Goal: Complete application form

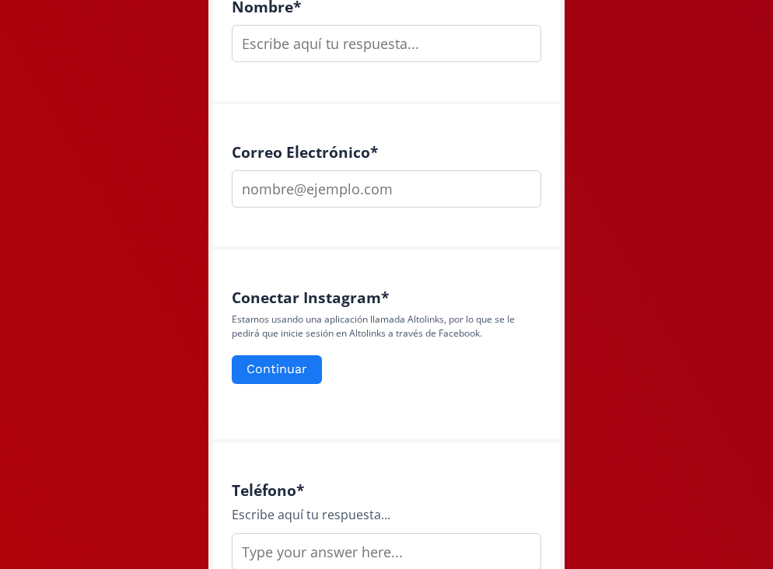
scroll to position [495, 0]
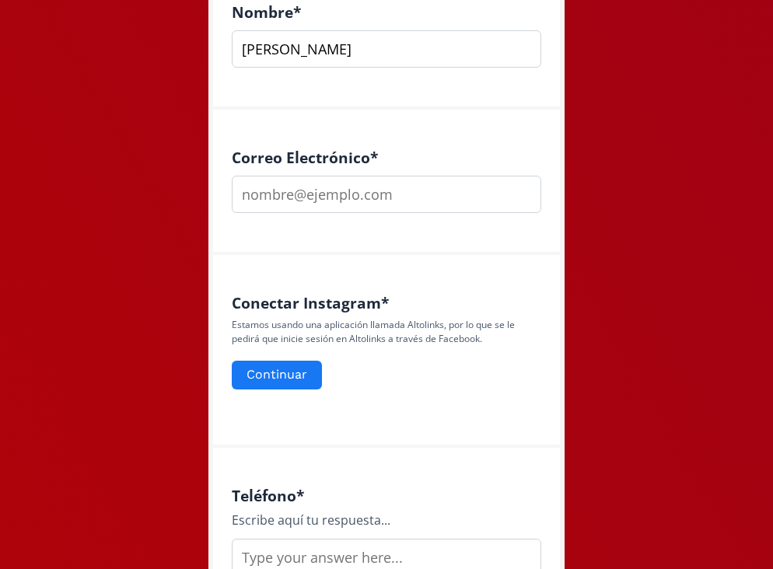
type input "[PERSON_NAME]"
type input "[EMAIL_ADDRESS][DOMAIN_NAME]"
click at [297, 384] on button "Continuar" at bounding box center [276, 375] width 95 height 33
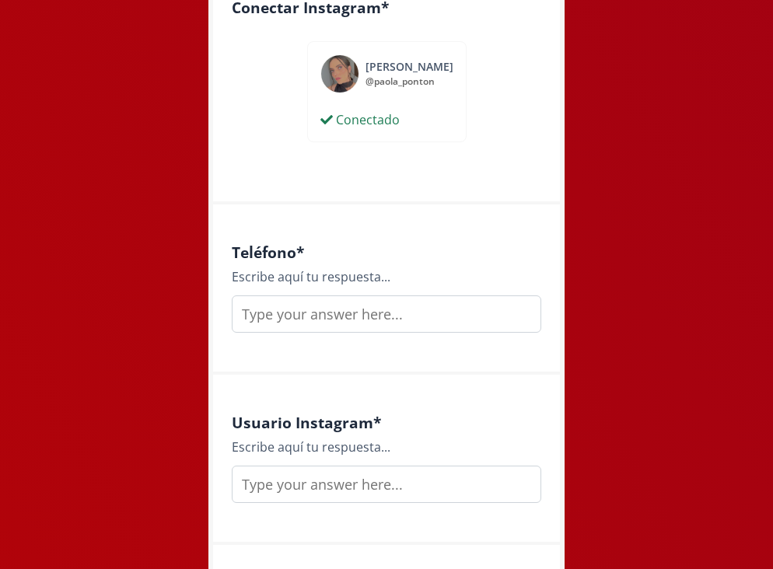
scroll to position [819, 0]
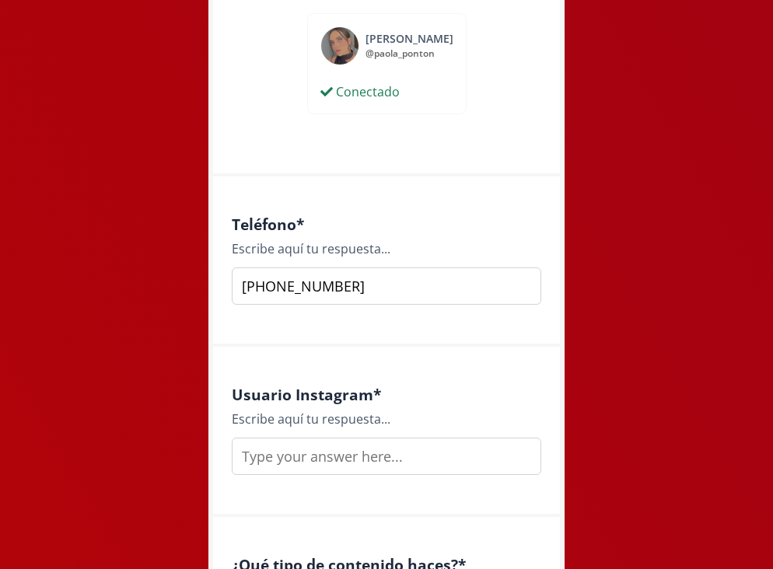
type input "442 394 5955"
click at [364, 453] on input "text" at bounding box center [387, 456] width 310 height 37
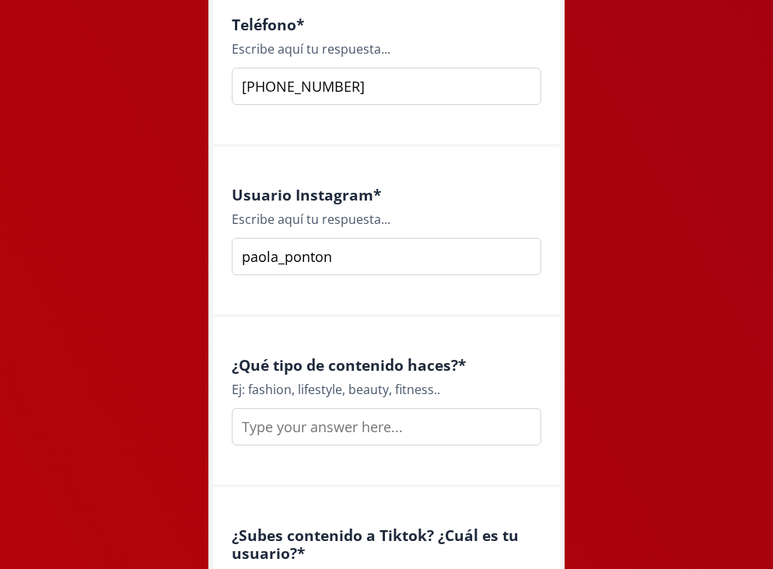
scroll to position [1061, 0]
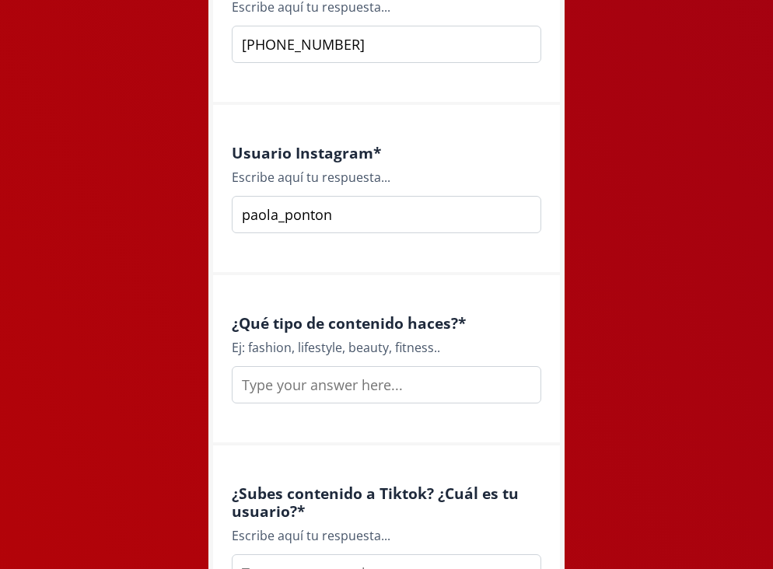
type input "paola_ponton"
click at [375, 384] on input "text" at bounding box center [387, 384] width 310 height 37
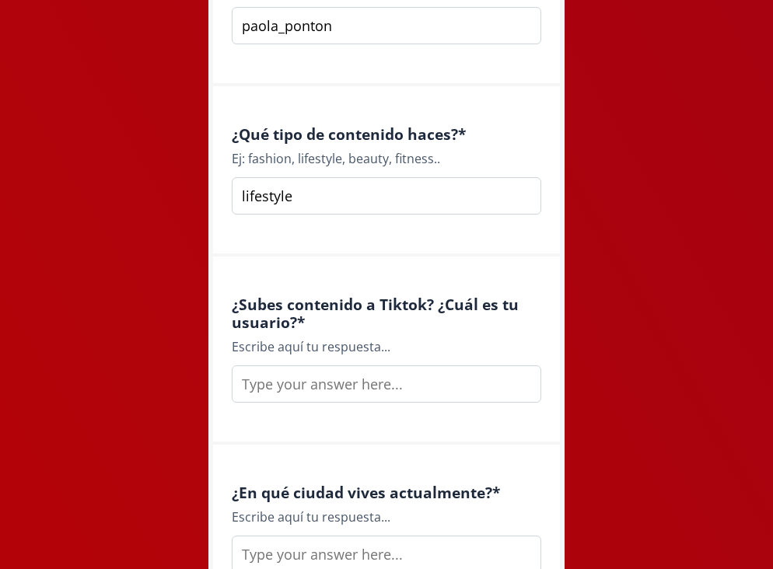
scroll to position [1258, 0]
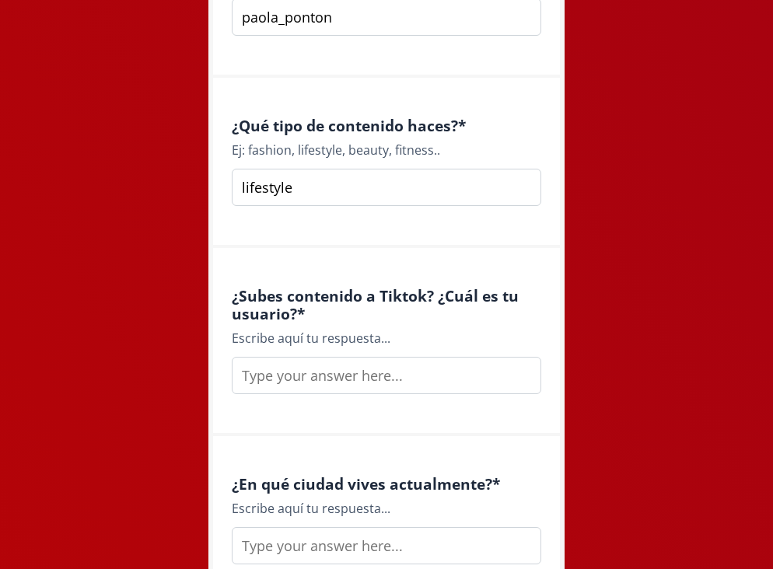
type input "lifestyle"
click at [399, 373] on input "text" at bounding box center [387, 375] width 310 height 37
type input "P"
type input "p"
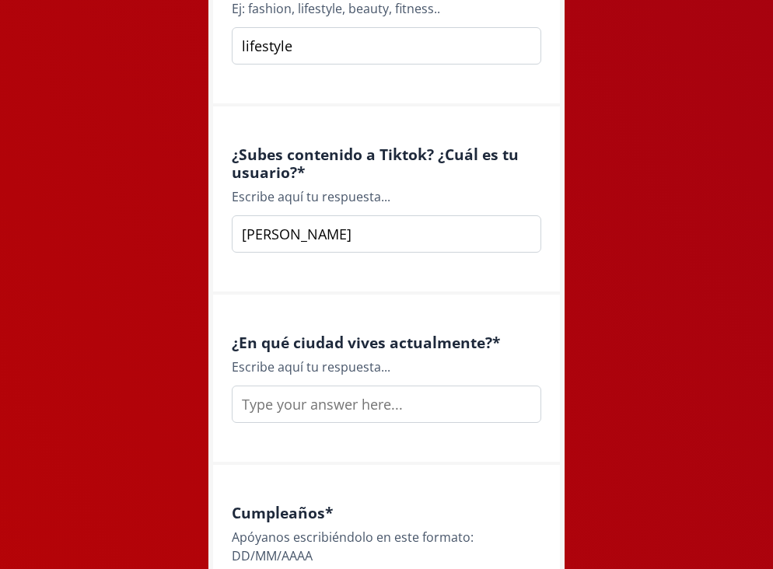
scroll to position [1439, 0]
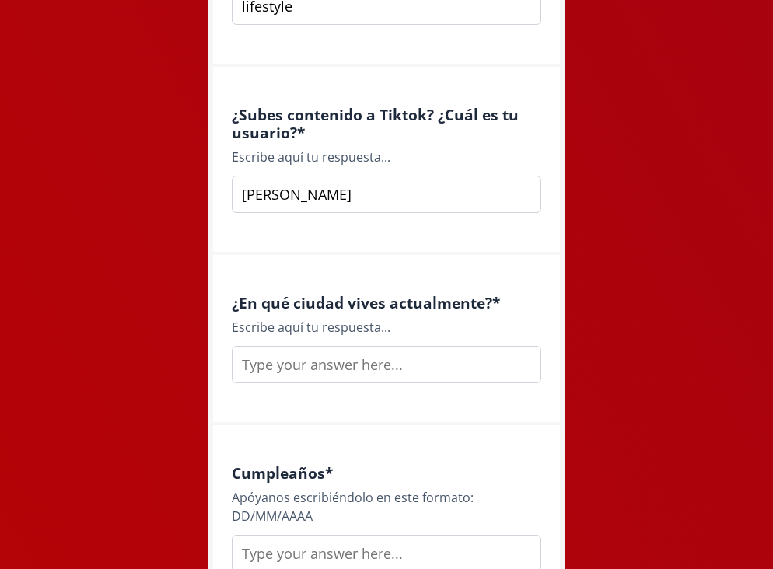
type input "[PERSON_NAME]"
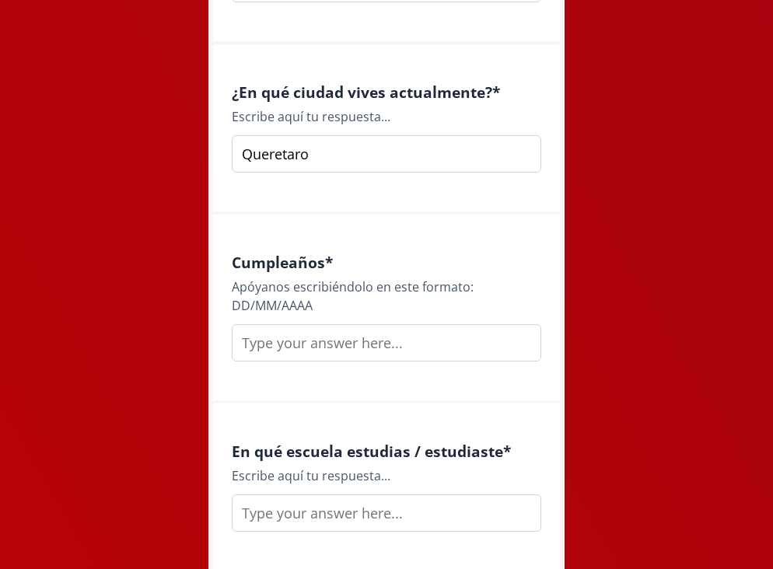
scroll to position [1712, 0]
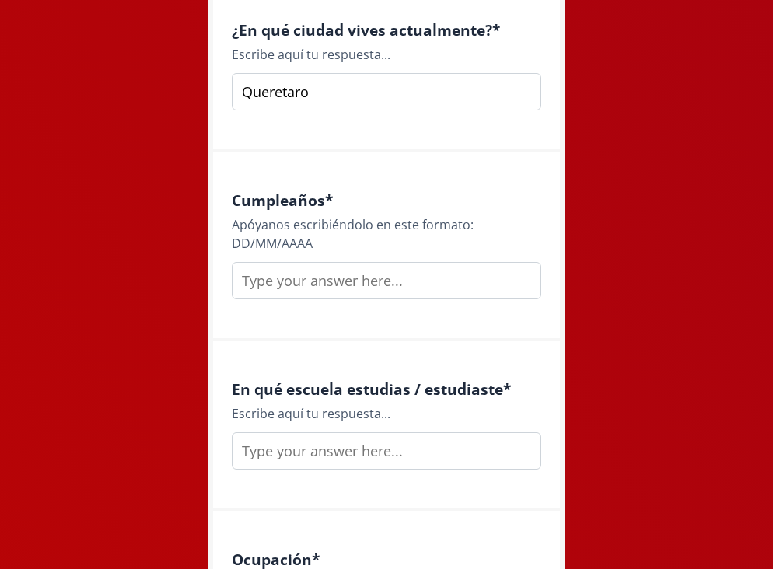
type input "Queretaro"
type input "1"
type input "26/03/2001"
click at [356, 449] on input "text" at bounding box center [387, 450] width 310 height 37
type input "u"
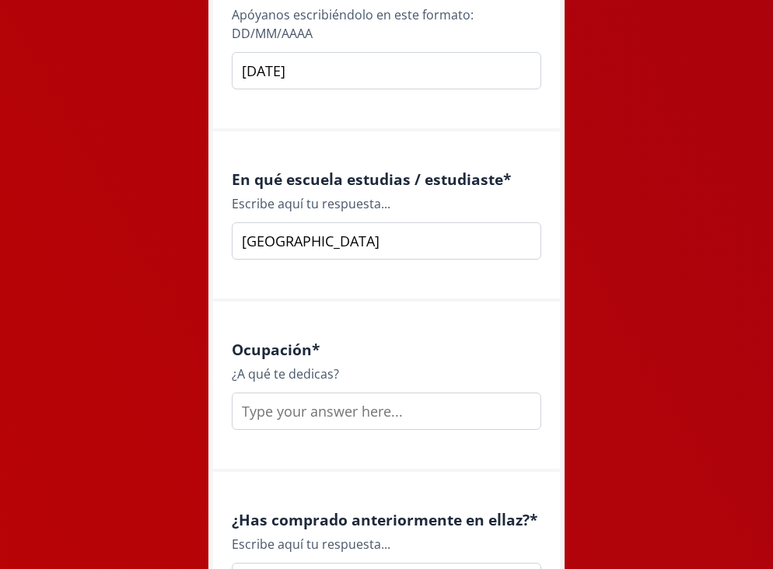
scroll to position [1934, 0]
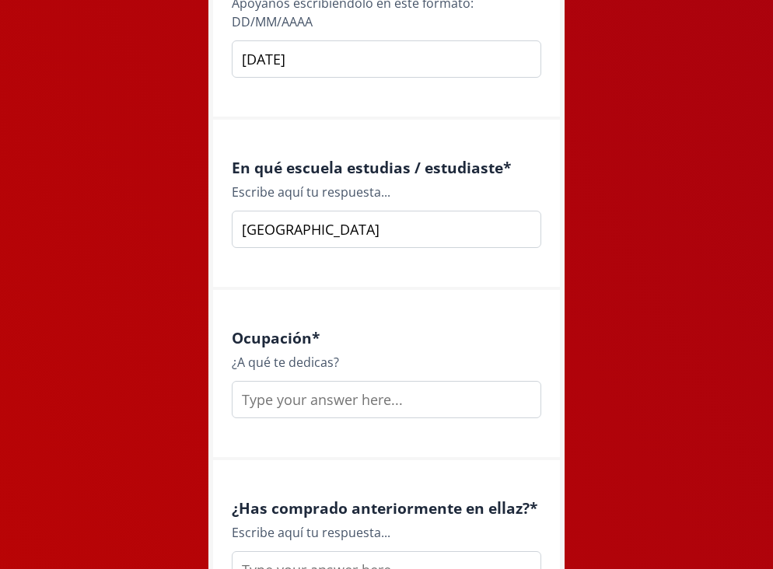
type input "Universidad Anáhuac Querétaro"
click at [338, 399] on input "text" at bounding box center [387, 399] width 310 height 37
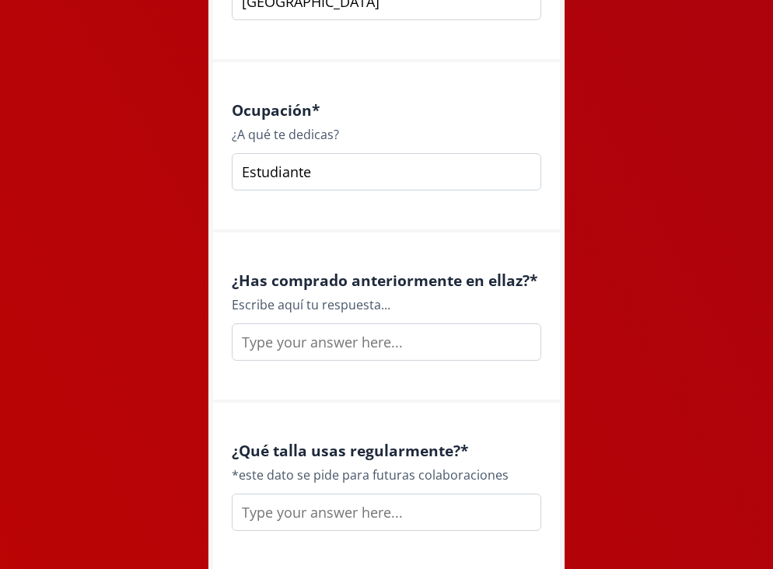
scroll to position [2175, 0]
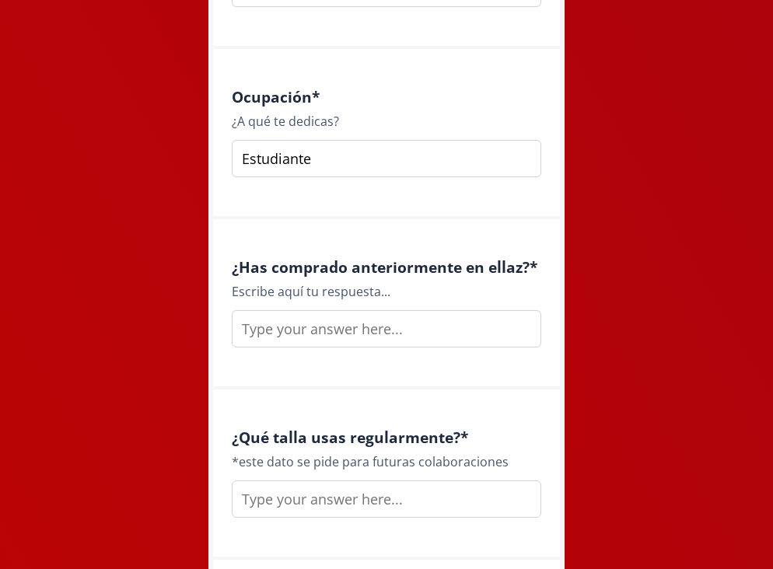
type input "Estudiante"
click at [346, 320] on input "text" at bounding box center [387, 328] width 310 height 37
type input "Si"
click at [374, 515] on input "text" at bounding box center [387, 499] width 310 height 37
type input "S"
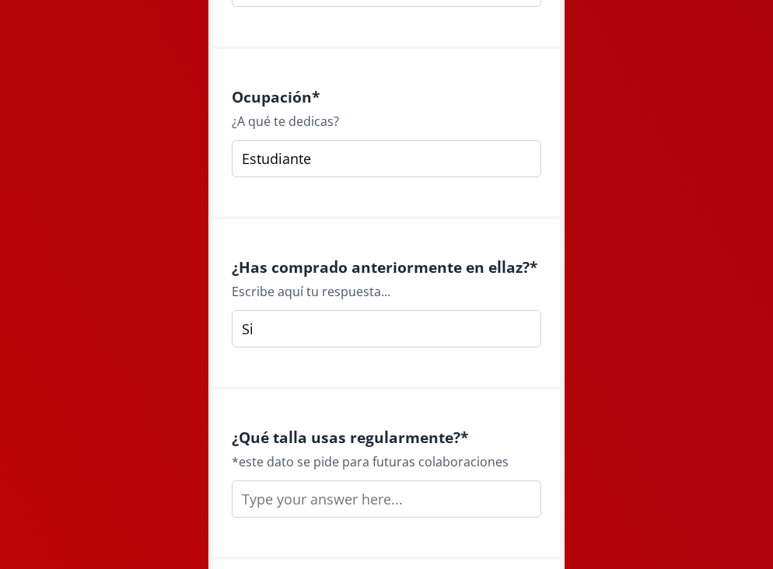
click at [352, 497] on input "text" at bounding box center [387, 499] width 310 height 37
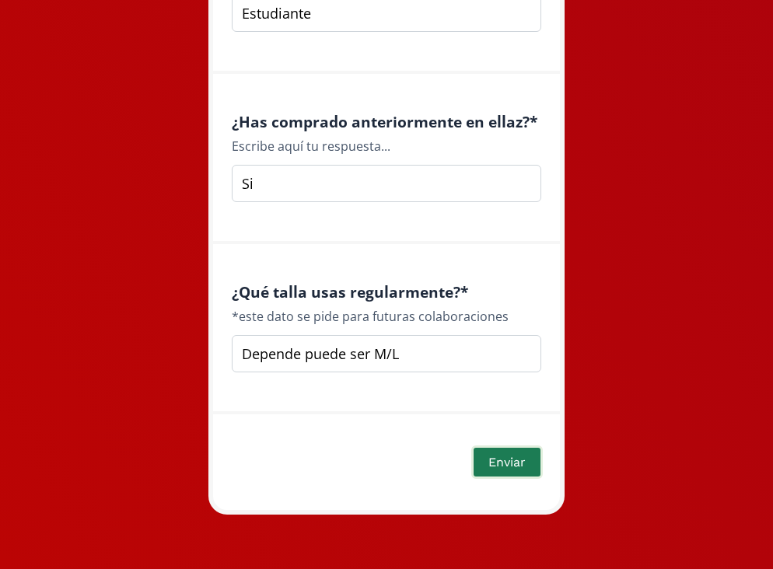
scroll to position [2320, 0]
type input "Depende puede ser M/L"
click at [499, 463] on button "Enviar" at bounding box center [507, 462] width 72 height 33
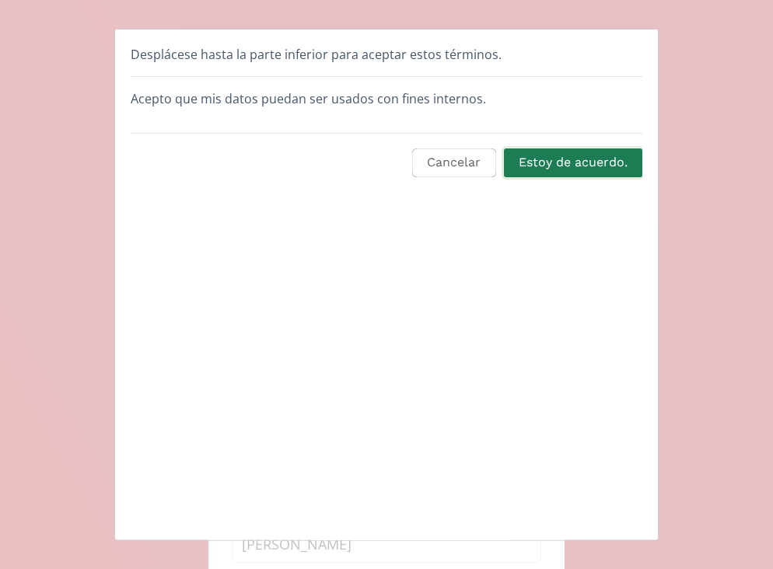
click at [574, 165] on button "Estoy de acuerdo." at bounding box center [573, 162] width 143 height 33
click at [575, 169] on button "Estoy de acuerdo." at bounding box center [573, 162] width 143 height 33
click at [605, 176] on button "Estoy de acuerdo." at bounding box center [573, 162] width 143 height 33
click at [602, 162] on button "Estoy de acuerdo." at bounding box center [573, 162] width 143 height 33
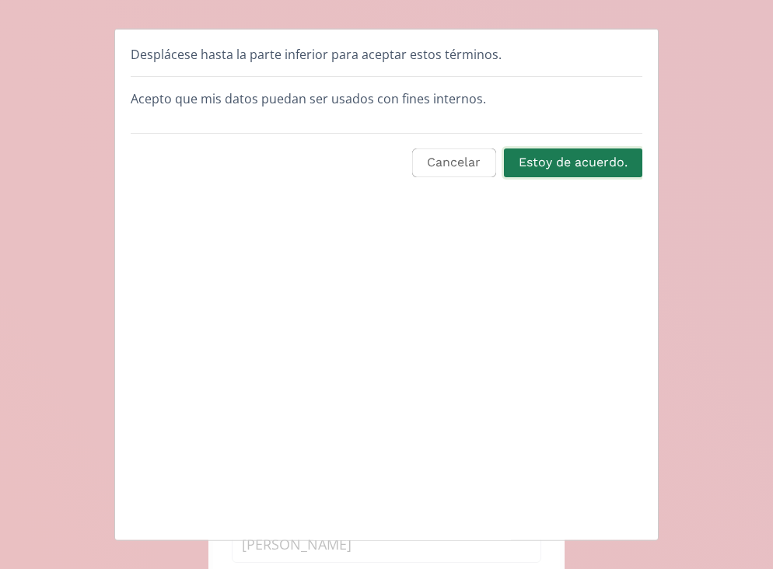
click at [602, 162] on button "Estoy de acuerdo." at bounding box center [573, 162] width 143 height 33
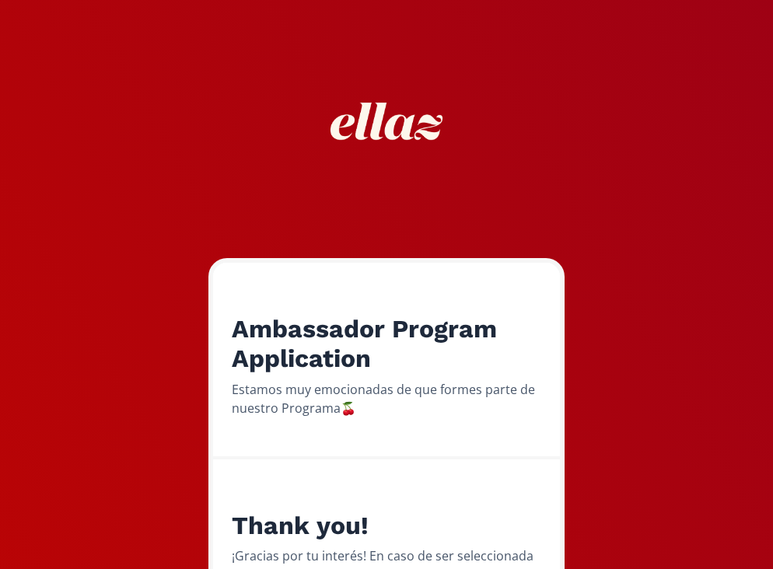
drag, startPoint x: 602, startPoint y: 162, endPoint x: 592, endPoint y: 18, distance: 144.2
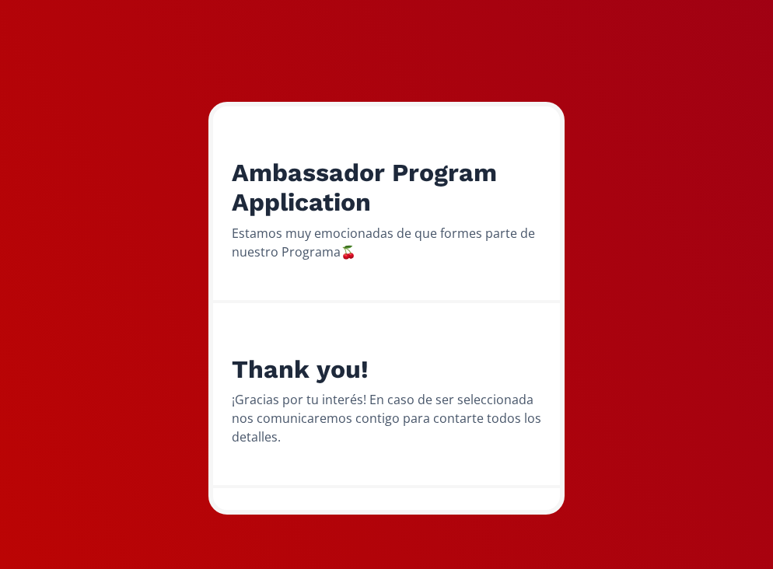
scroll to position [156, 0]
